Goal: Information Seeking & Learning: Check status

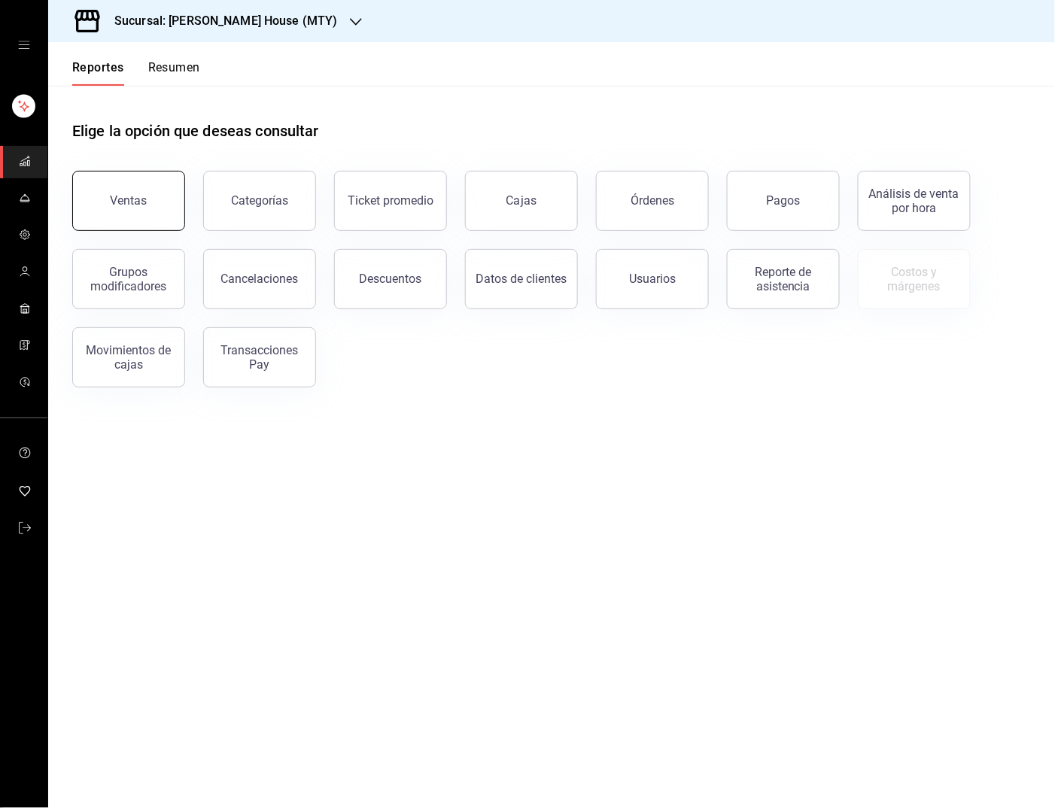
click at [144, 203] on div "Ventas" at bounding box center [129, 200] width 37 height 14
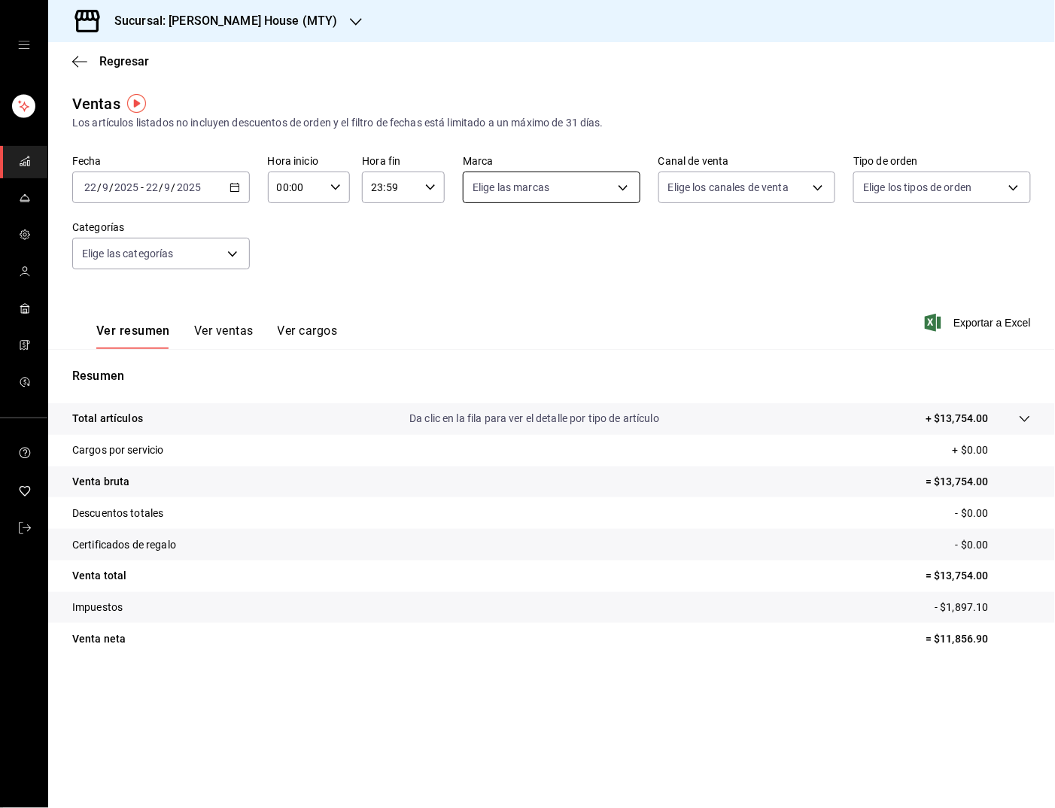
click at [570, 194] on body "Sucursal: [PERSON_NAME] House (MTY) Regresar Ventas Los artículos listados no i…" at bounding box center [527, 404] width 1055 height 808
click at [722, 191] on div at bounding box center [527, 404] width 1055 height 808
click at [602, 176] on body "Sucursal: [PERSON_NAME] House (MTY) Regresar Ventas Los artículos listados no i…" at bounding box center [527, 404] width 1055 height 808
click at [774, 239] on div at bounding box center [527, 404] width 1055 height 808
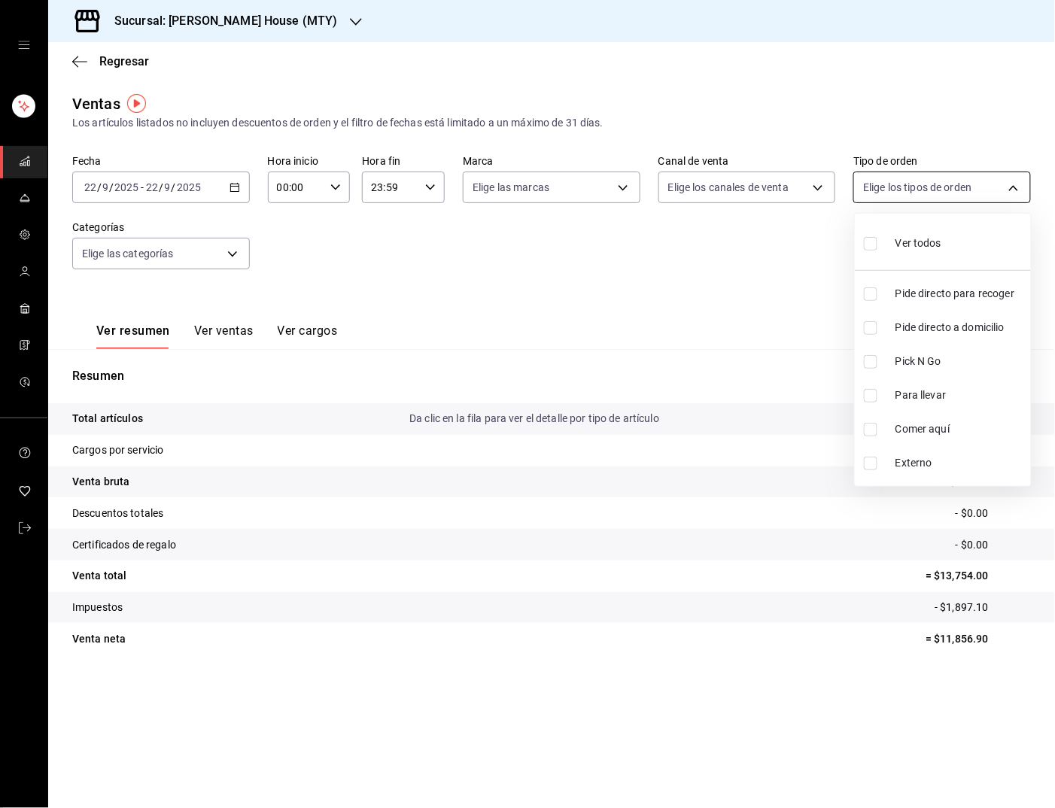
click at [931, 196] on body "Sucursal: [PERSON_NAME] House (MTY) Regresar Ventas Los artículos listados no i…" at bounding box center [527, 404] width 1055 height 808
click at [764, 286] on div at bounding box center [527, 404] width 1055 height 808
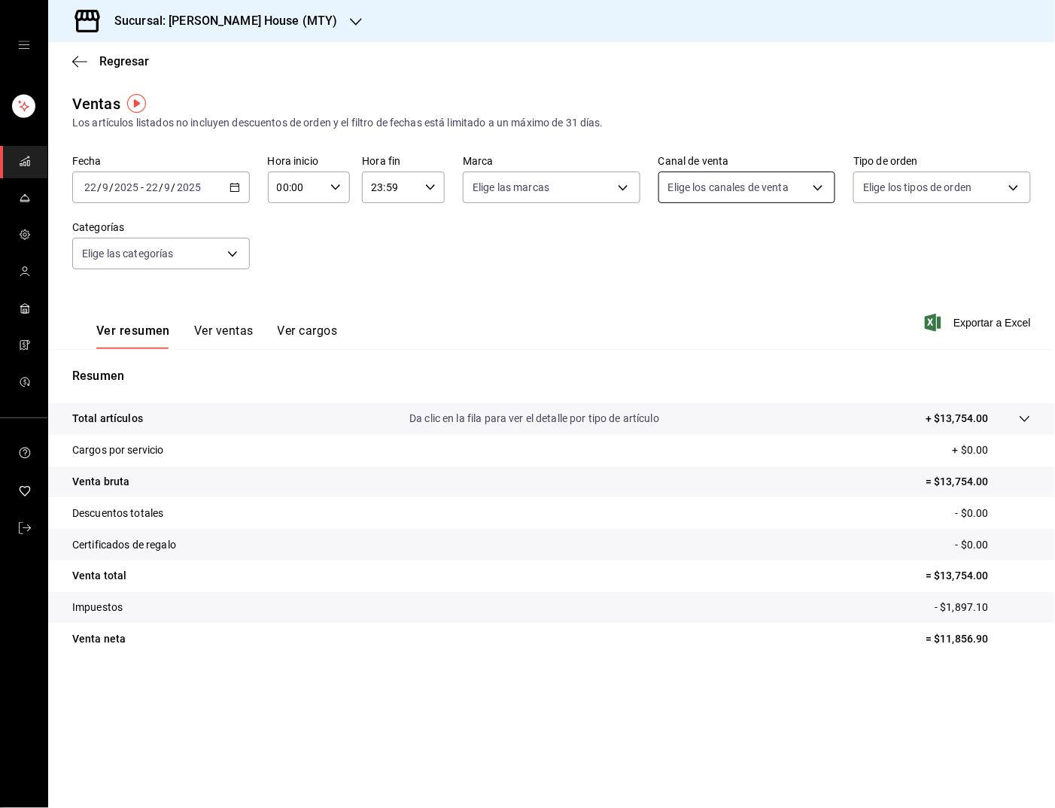
click at [773, 187] on body "Sucursal: [PERSON_NAME] House (MTY) Regresar Ventas Los artículos listados no i…" at bounding box center [527, 404] width 1055 height 808
click at [582, 292] on div at bounding box center [527, 404] width 1055 height 808
click at [220, 248] on body "Sucursal: [PERSON_NAME] House (MTY) Regresar Ventas Los artículos listados no i…" at bounding box center [527, 404] width 1055 height 808
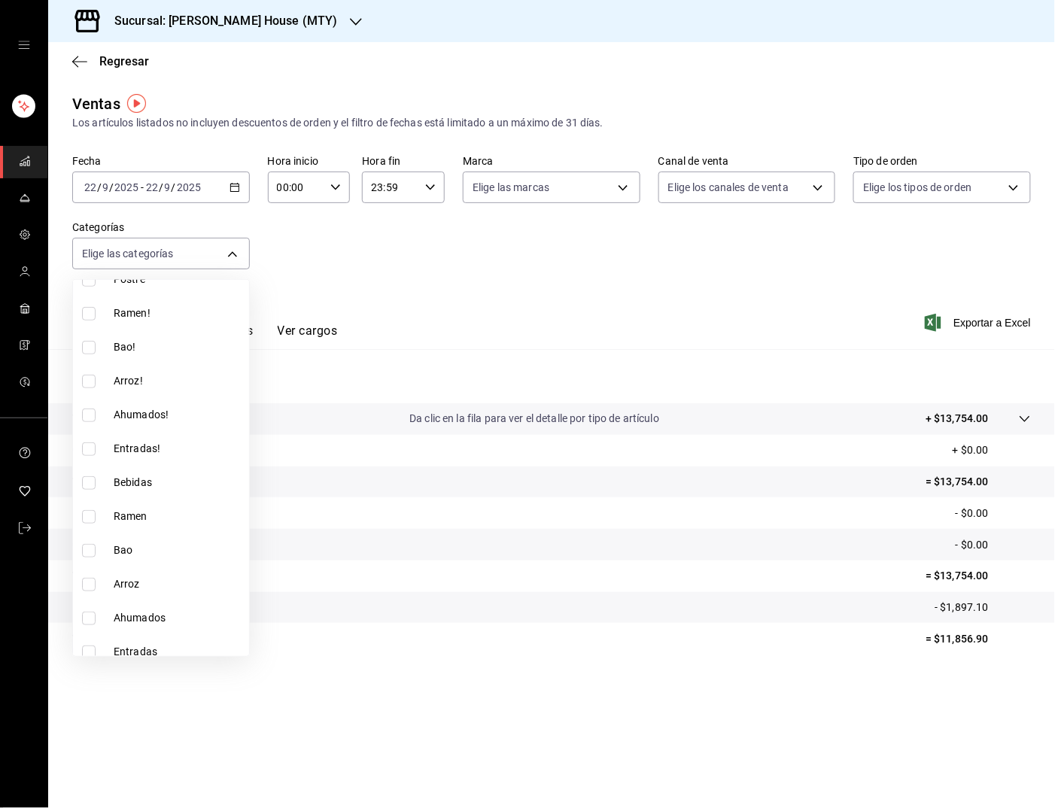
scroll to position [238, 0]
click at [129, 475] on span "Bebidas" at bounding box center [178, 483] width 129 height 16
type input "da6c4299-aa8d-4c70-9edc-1990529addeb"
checkbox input "true"
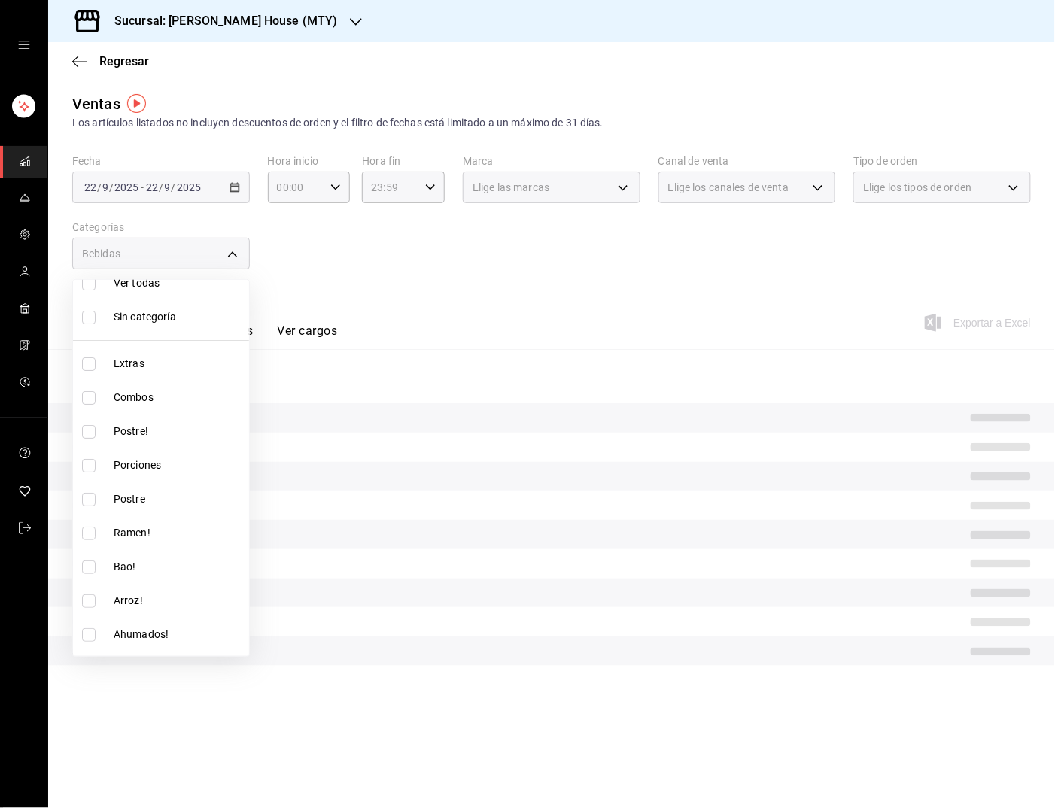
scroll to position [19, 0]
click at [232, 250] on div at bounding box center [527, 404] width 1055 height 808
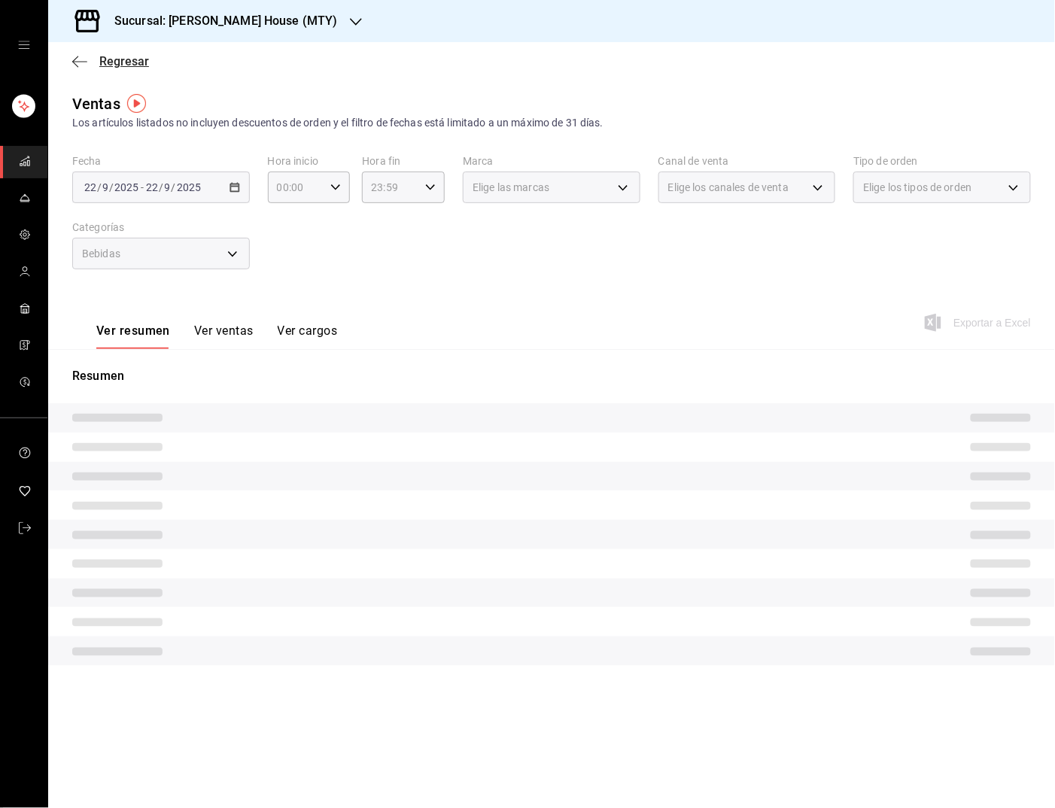
click at [117, 60] on span "Regresar" at bounding box center [124, 61] width 50 height 14
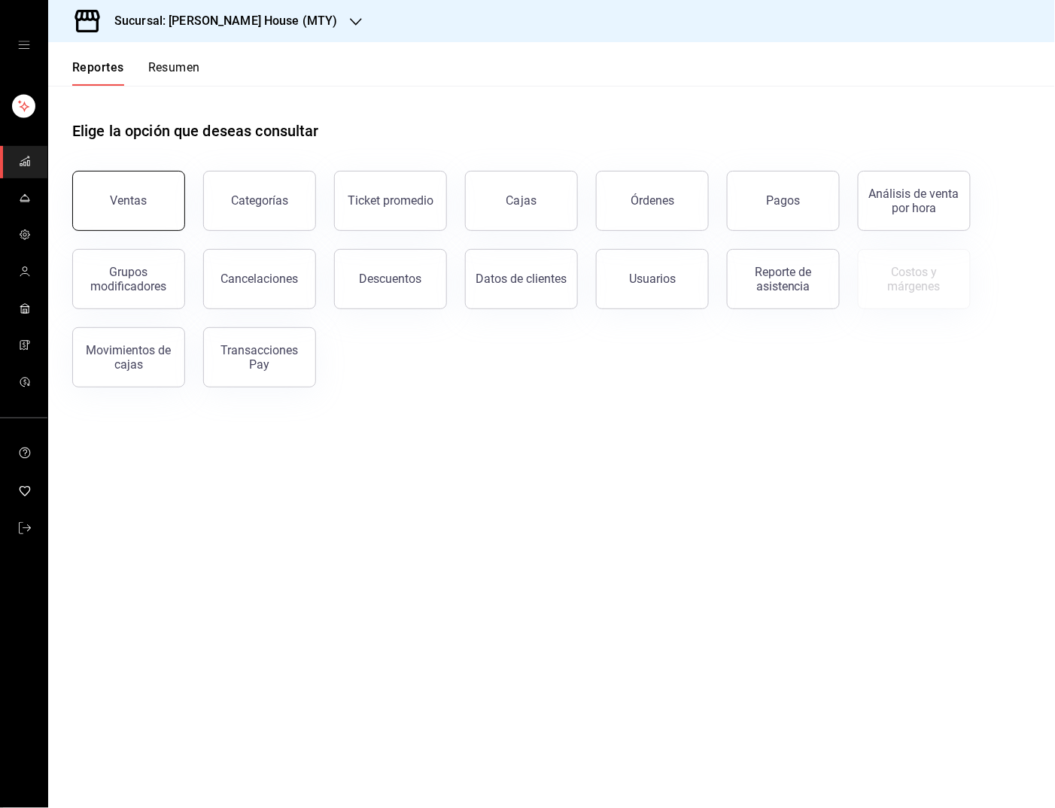
click at [161, 196] on button "Ventas" at bounding box center [128, 201] width 113 height 60
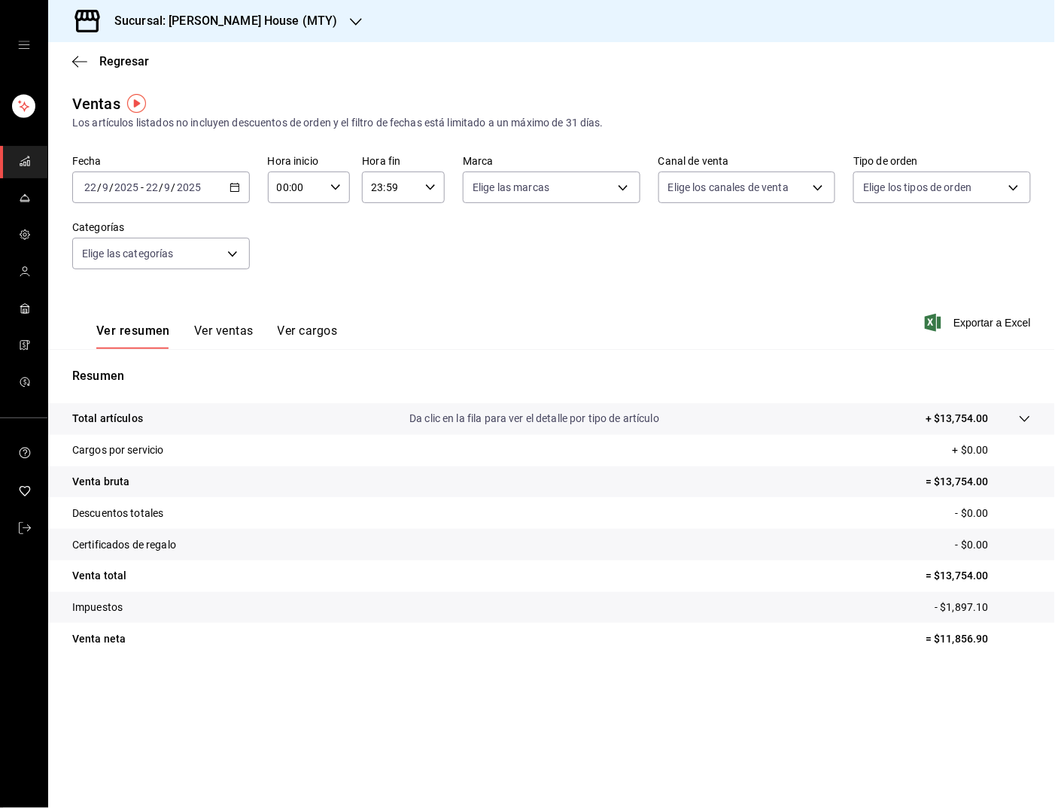
click at [227, 187] on div "[DATE] [DATE] - [DATE] [DATE]" at bounding box center [161, 188] width 178 height 32
click at [121, 266] on span "Ayer" at bounding box center [143, 267] width 117 height 16
click at [218, 247] on body "Sucursal: [PERSON_NAME] House (MTY) Regresar Ventas Los artículos listados no i…" at bounding box center [527, 404] width 1055 height 808
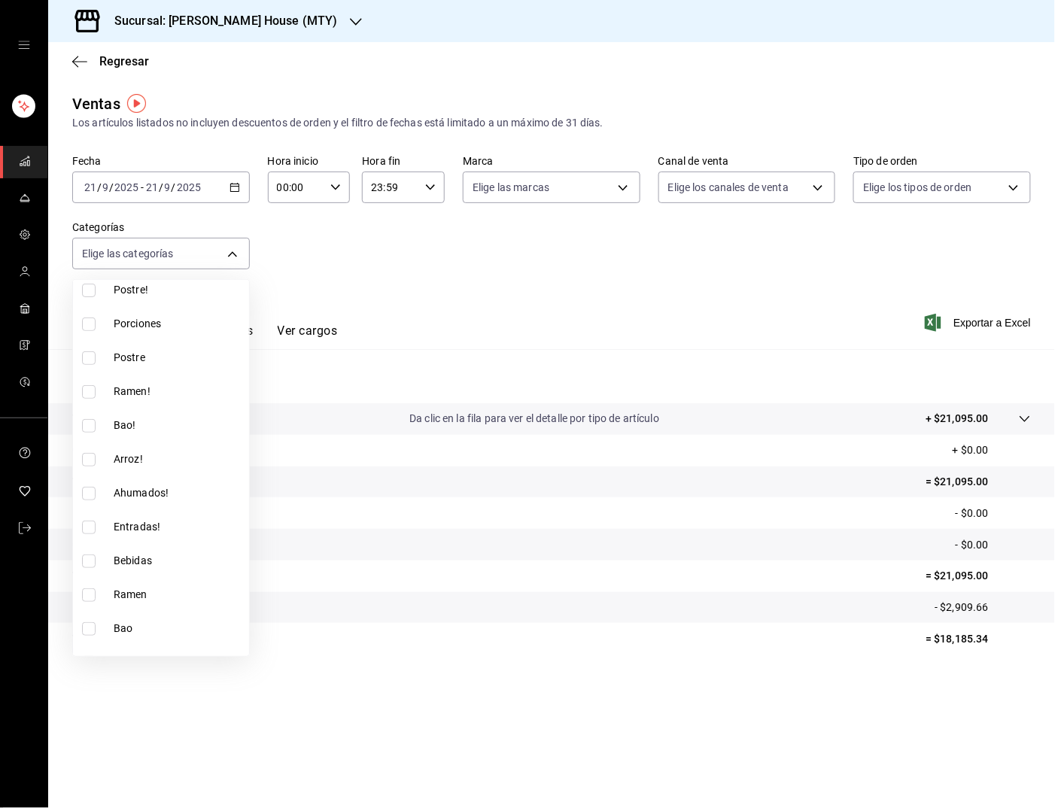
scroll to position [193, 0]
click at [123, 521] on span "Bebidas" at bounding box center [178, 529] width 129 height 16
type input "da6c4299-aa8d-4c70-9edc-1990529addeb"
checkbox input "true"
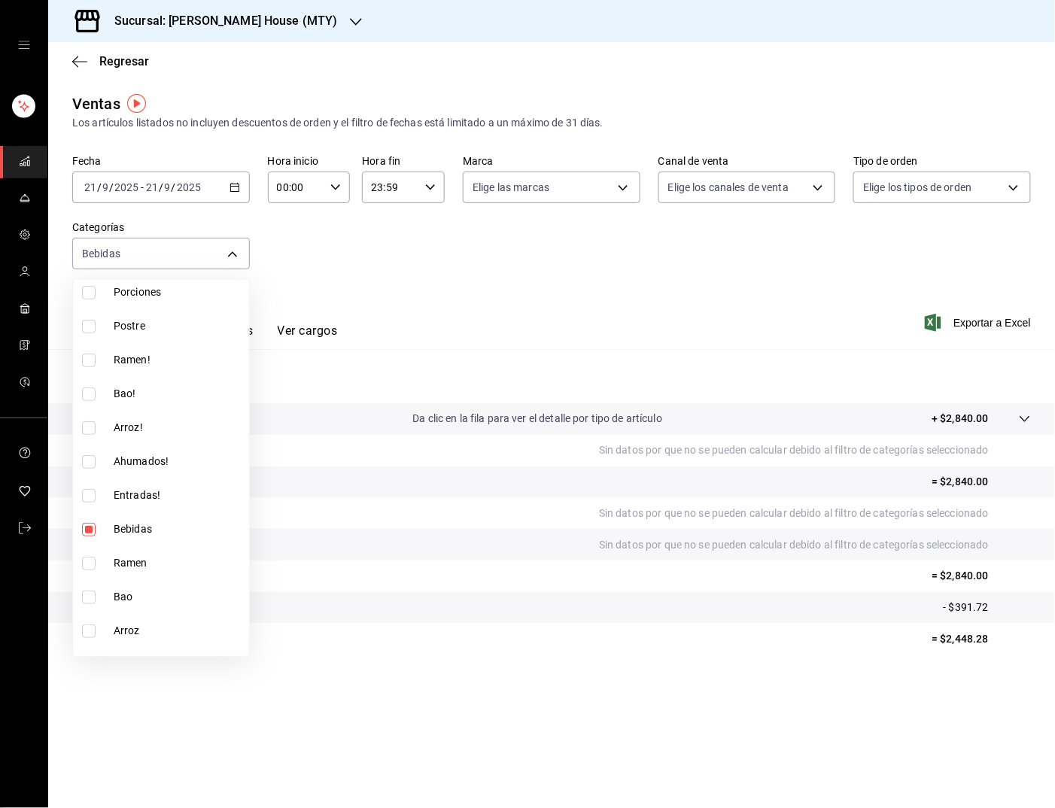
click at [229, 244] on div at bounding box center [527, 404] width 1055 height 808
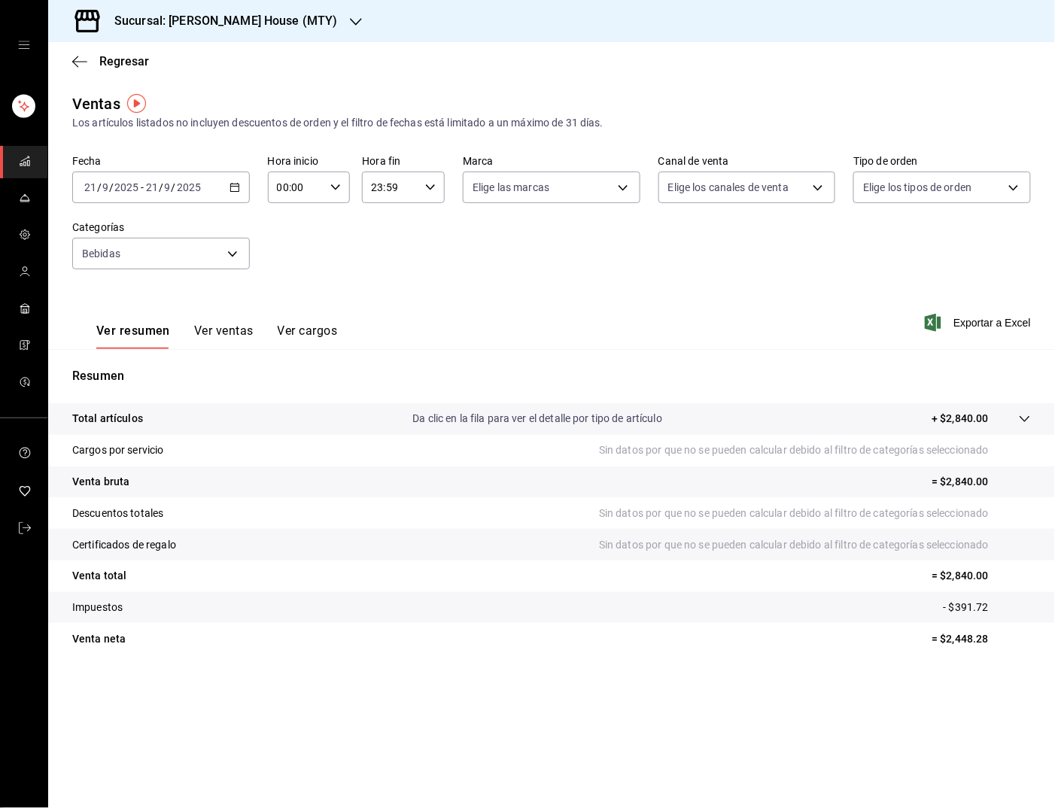
click at [1020, 415] on icon at bounding box center [1025, 419] width 12 height 12
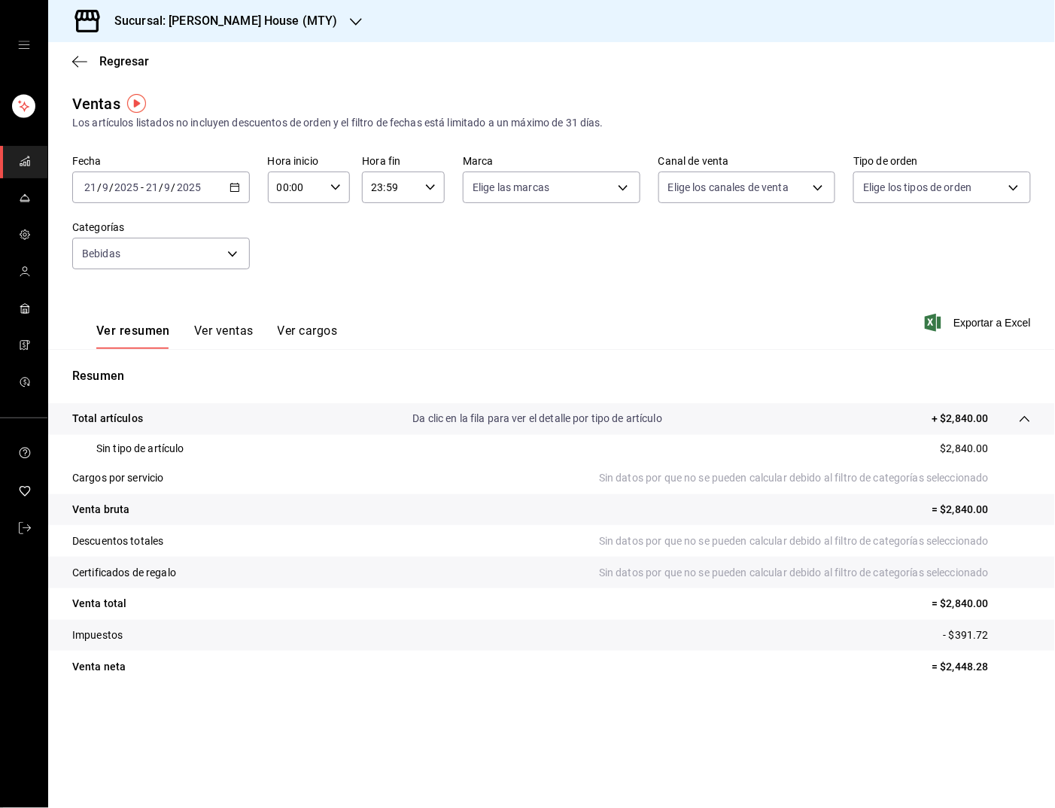
click at [218, 330] on button "Ver ventas" at bounding box center [223, 337] width 59 height 26
